Goal: Check status: Check status

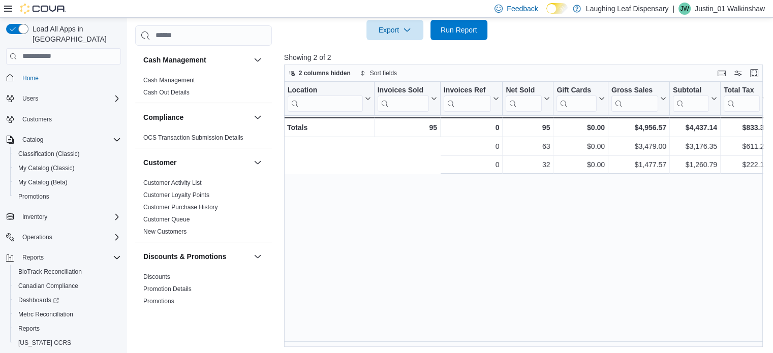
scroll to position [0, 237]
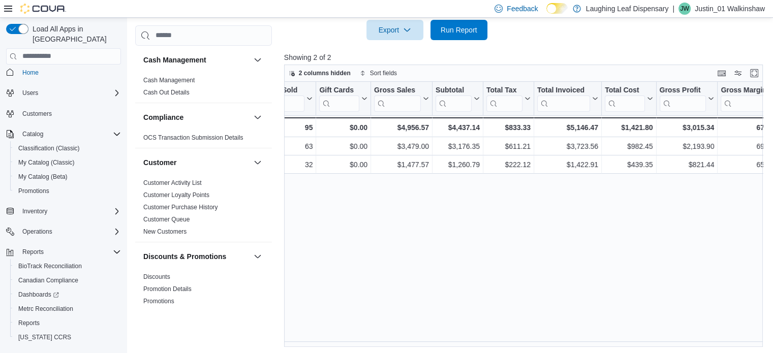
drag, startPoint x: 361, startPoint y: 1, endPoint x: 360, endPoint y: 28, distance: 27.5
